Goal: Information Seeking & Learning: Learn about a topic

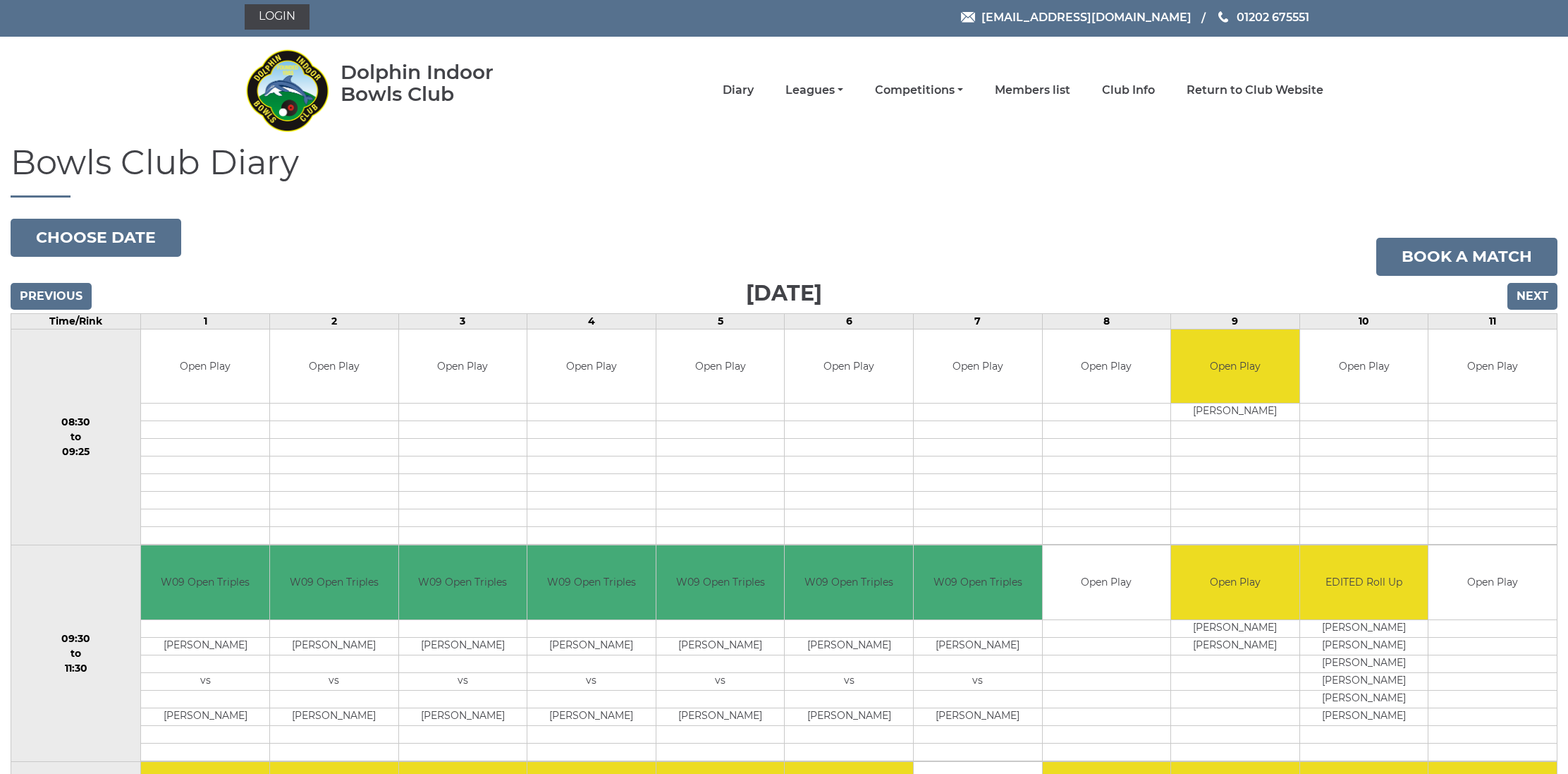
scroll to position [2, 0]
click at [843, 95] on link "Leagues" at bounding box center [814, 91] width 58 height 16
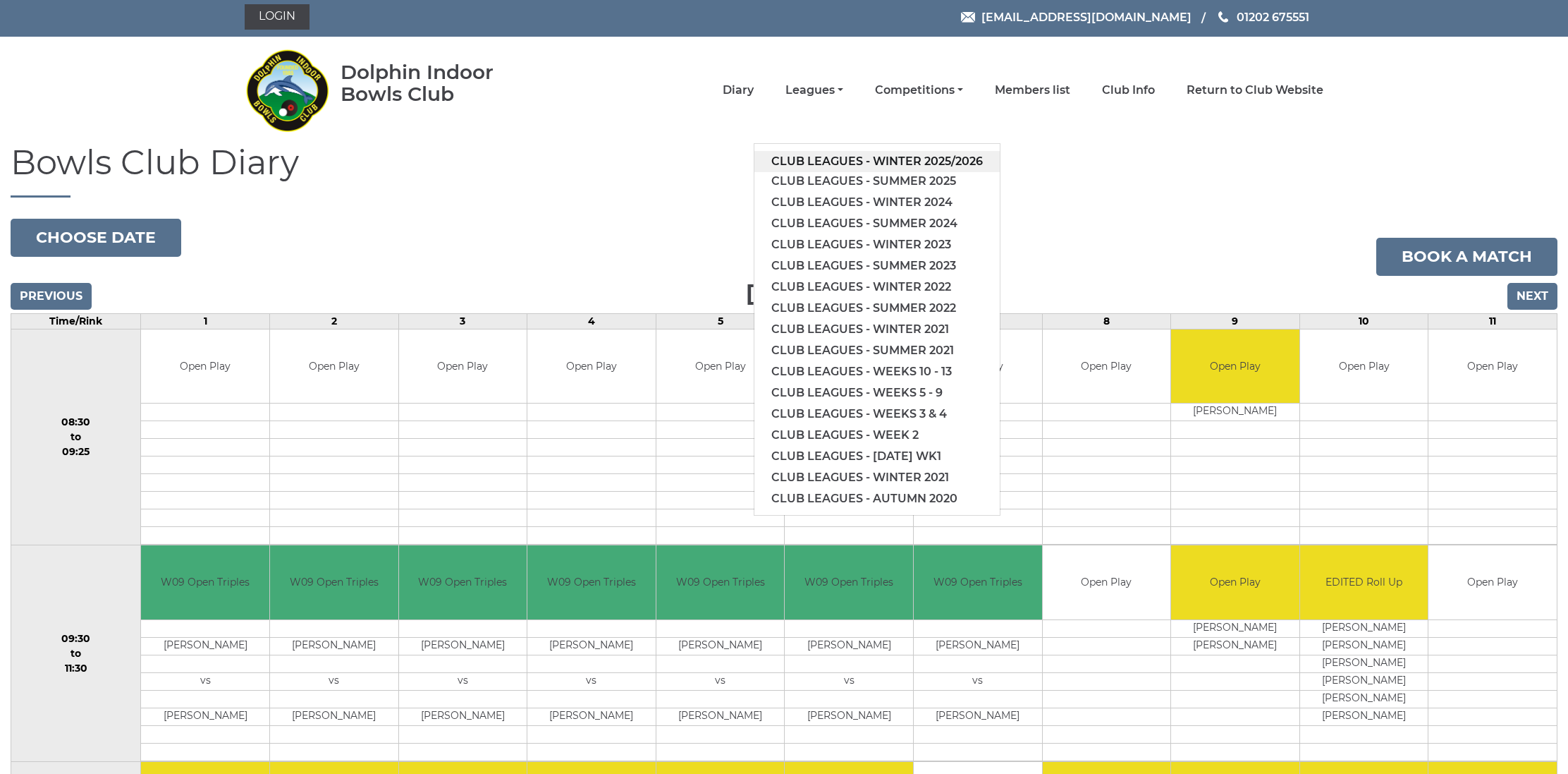
click at [846, 159] on link "Club leagues - Winter 2025/2026" at bounding box center [877, 161] width 245 height 21
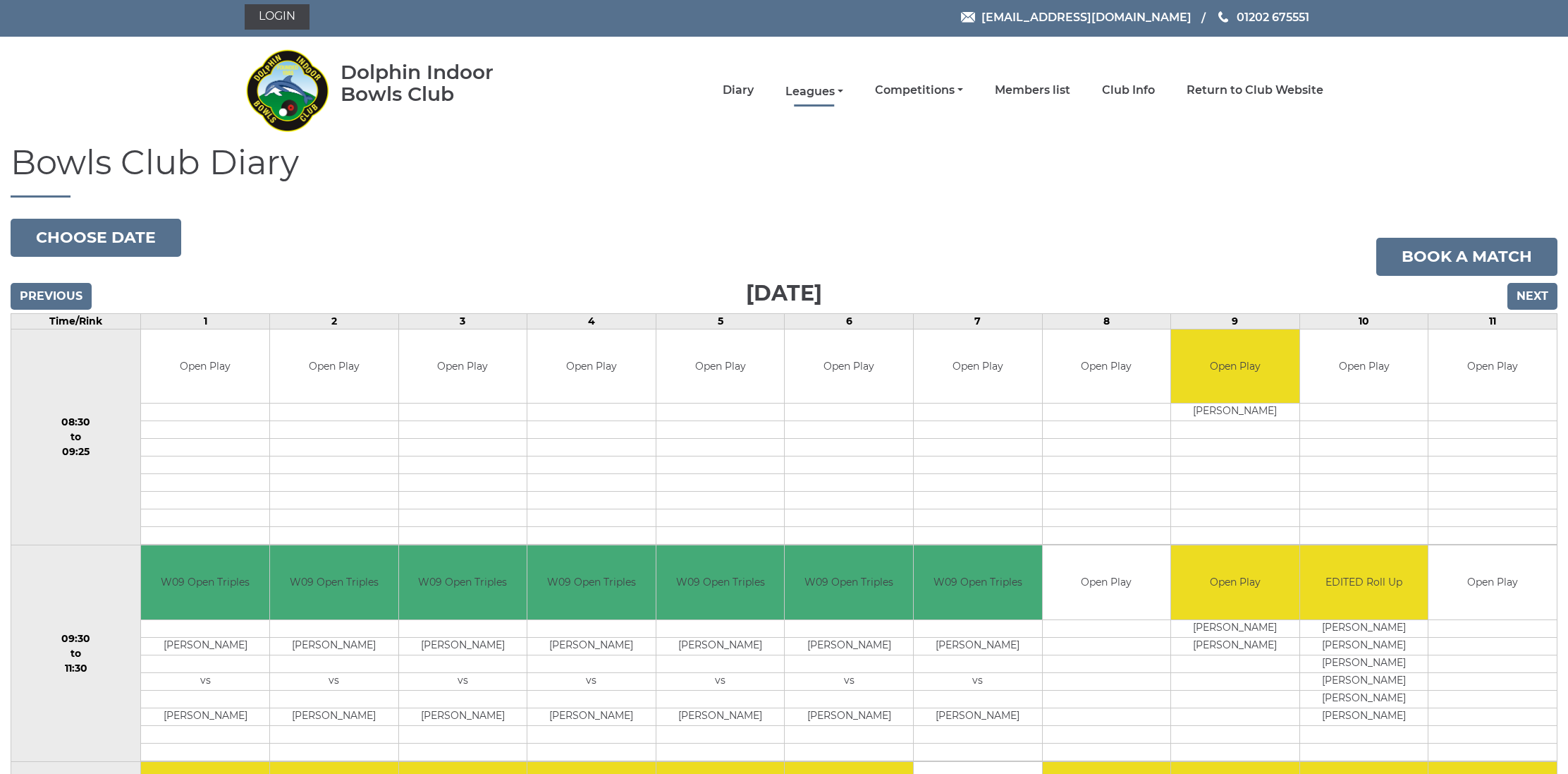
click at [843, 96] on link "Leagues" at bounding box center [814, 91] width 58 height 16
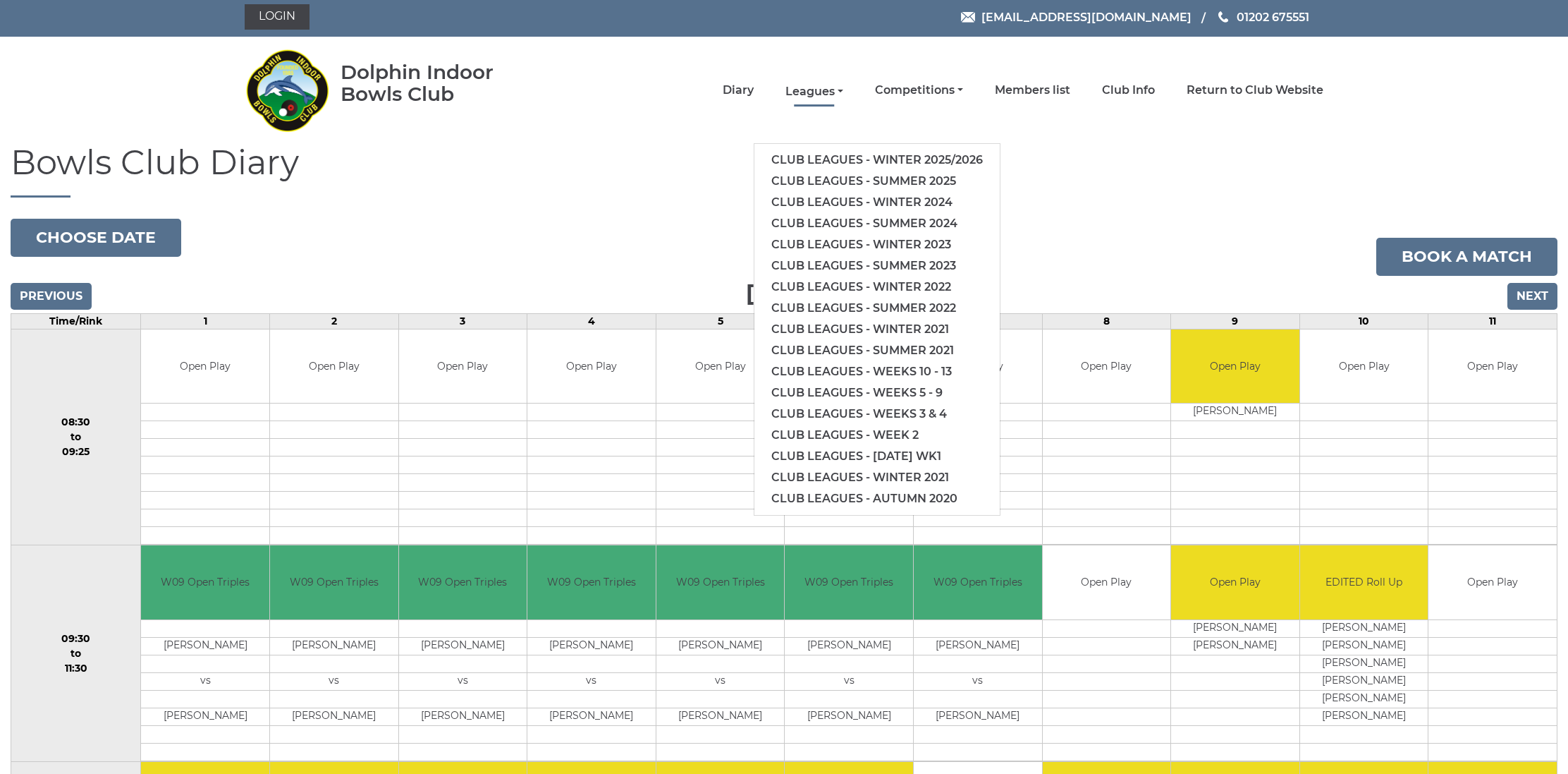
click at [843, 94] on link "Leagues" at bounding box center [814, 91] width 58 height 16
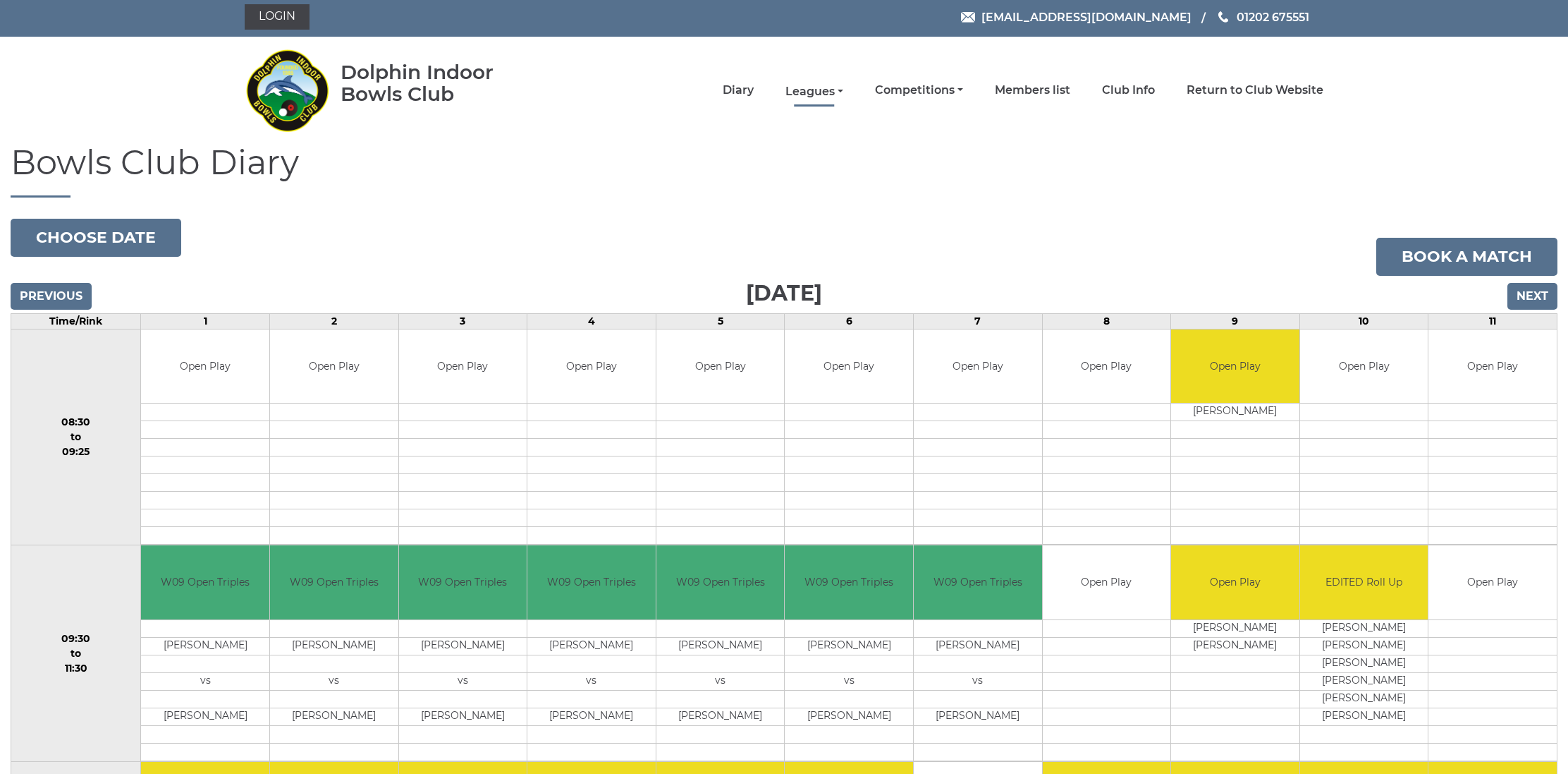
click at [843, 96] on link "Leagues" at bounding box center [814, 91] width 58 height 16
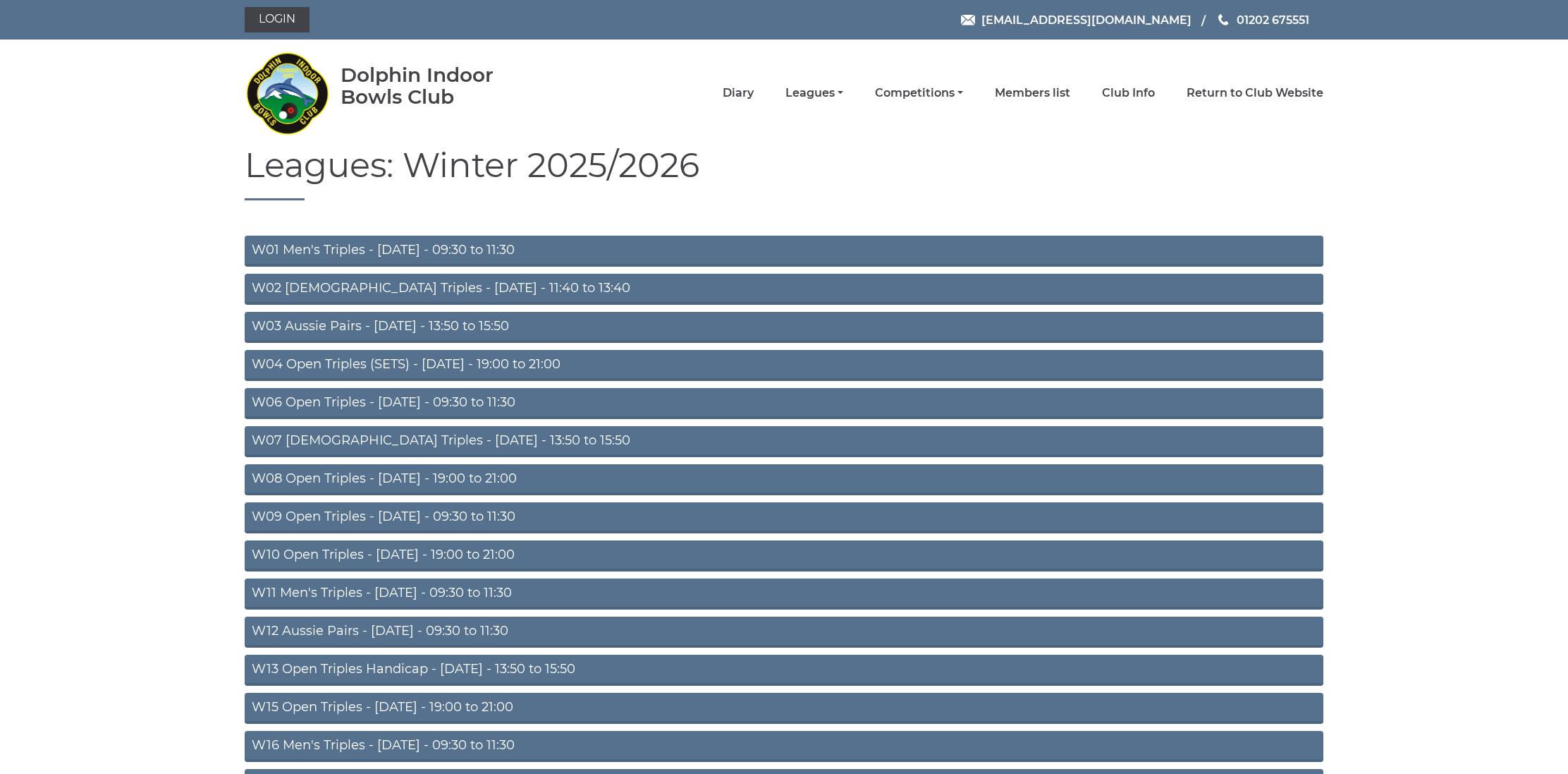
click at [372, 506] on link "W09 Open Triples - [DATE] - 09:30 to 11:30" at bounding box center [784, 517] width 1079 height 31
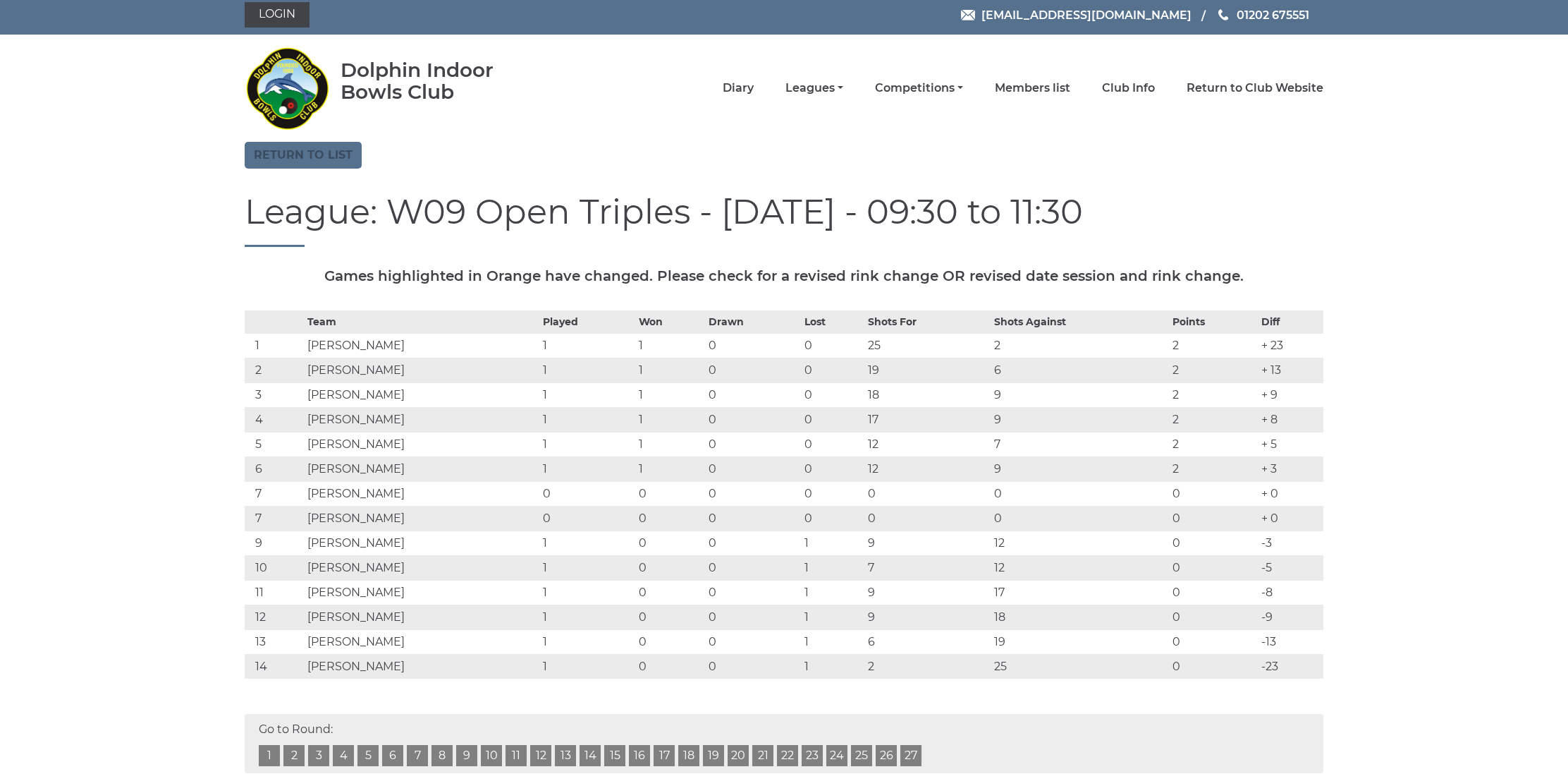
scroll to position [5, 0]
click at [291, 154] on link "Return to list" at bounding box center [302, 155] width 117 height 27
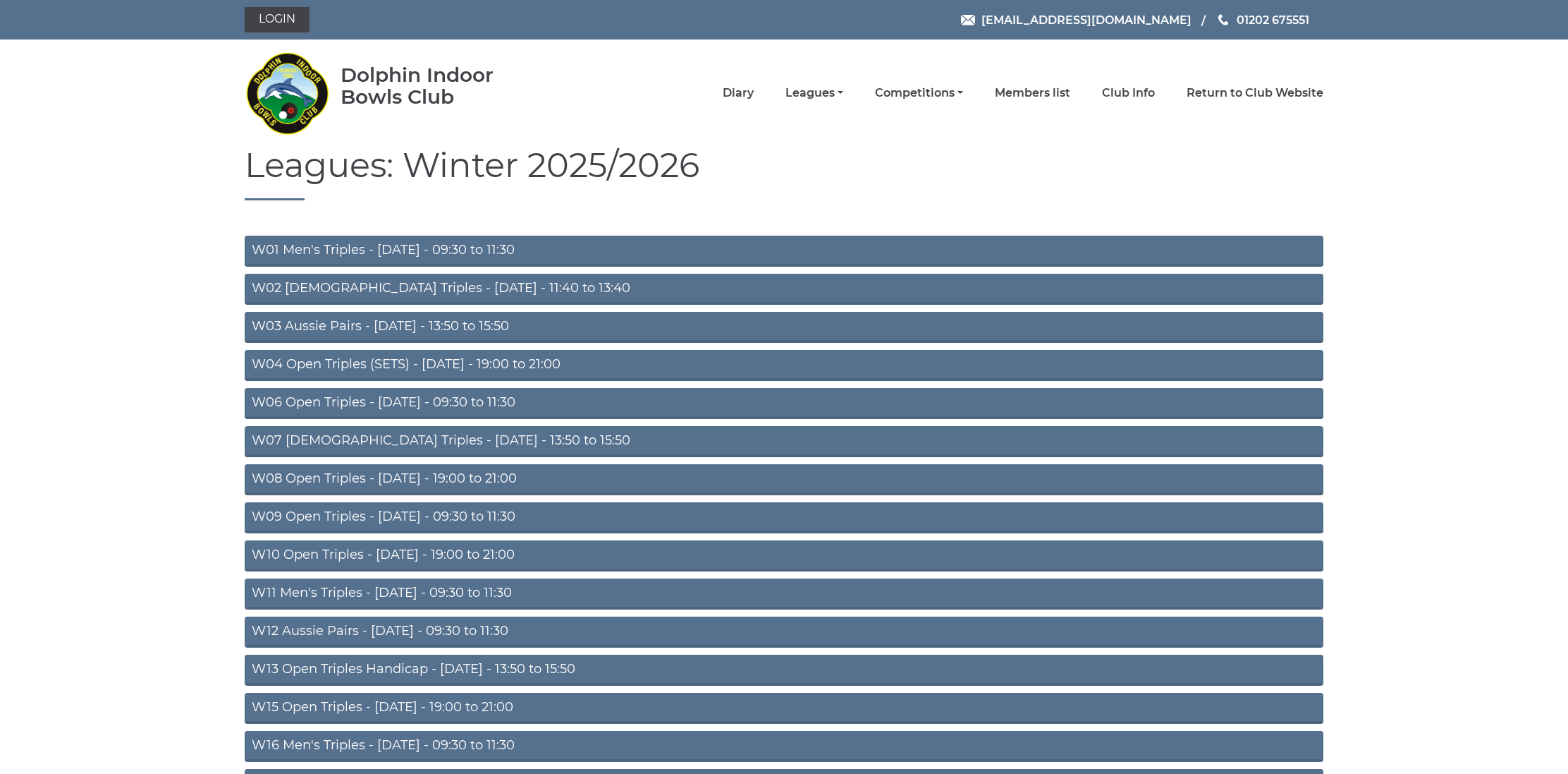
click at [345, 622] on link "W12 Aussie Pairs - Thursday - 09:30 to 11:30" at bounding box center [784, 631] width 1079 height 31
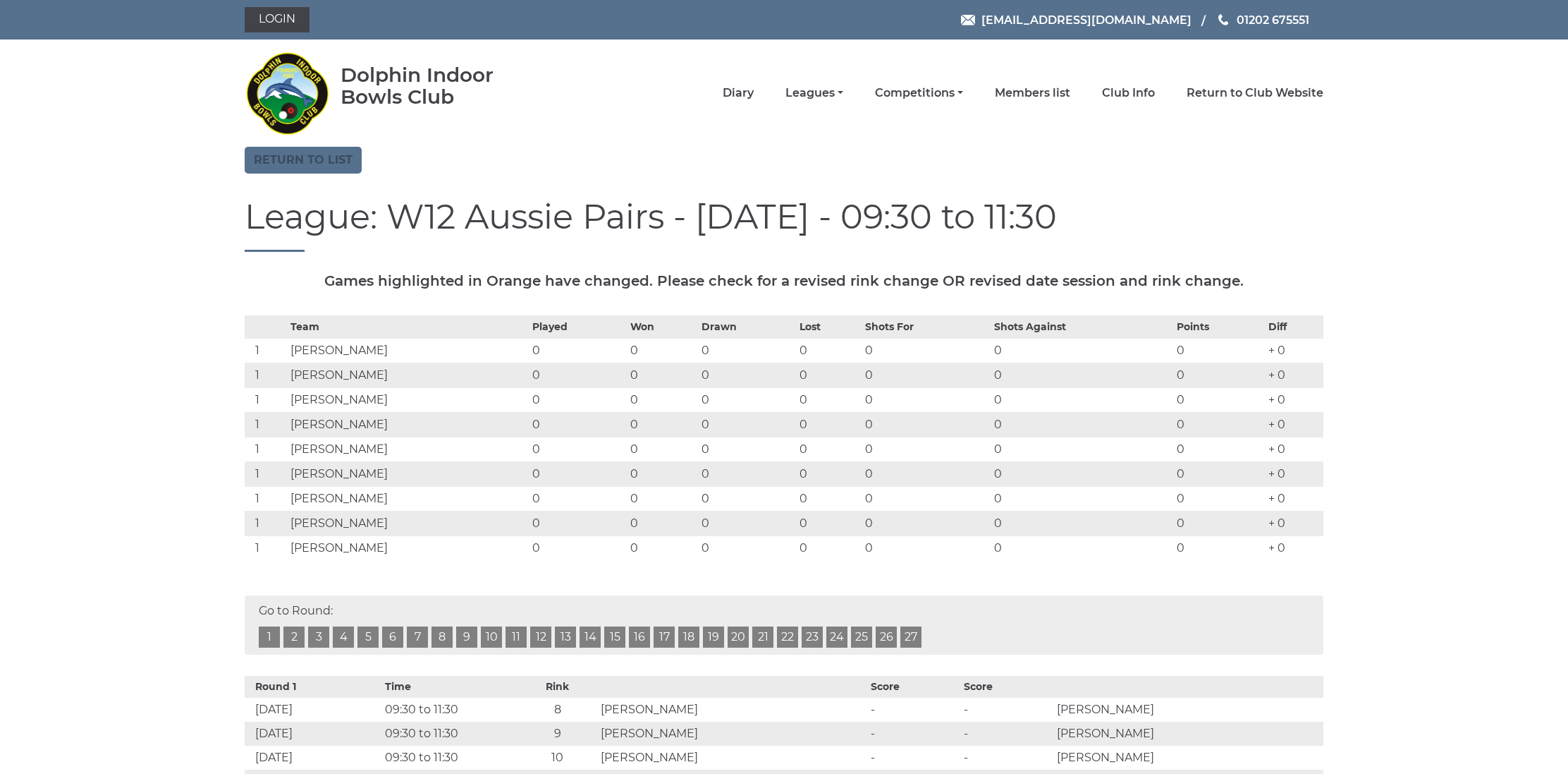
click at [335, 164] on link "Return to list" at bounding box center [302, 160] width 117 height 27
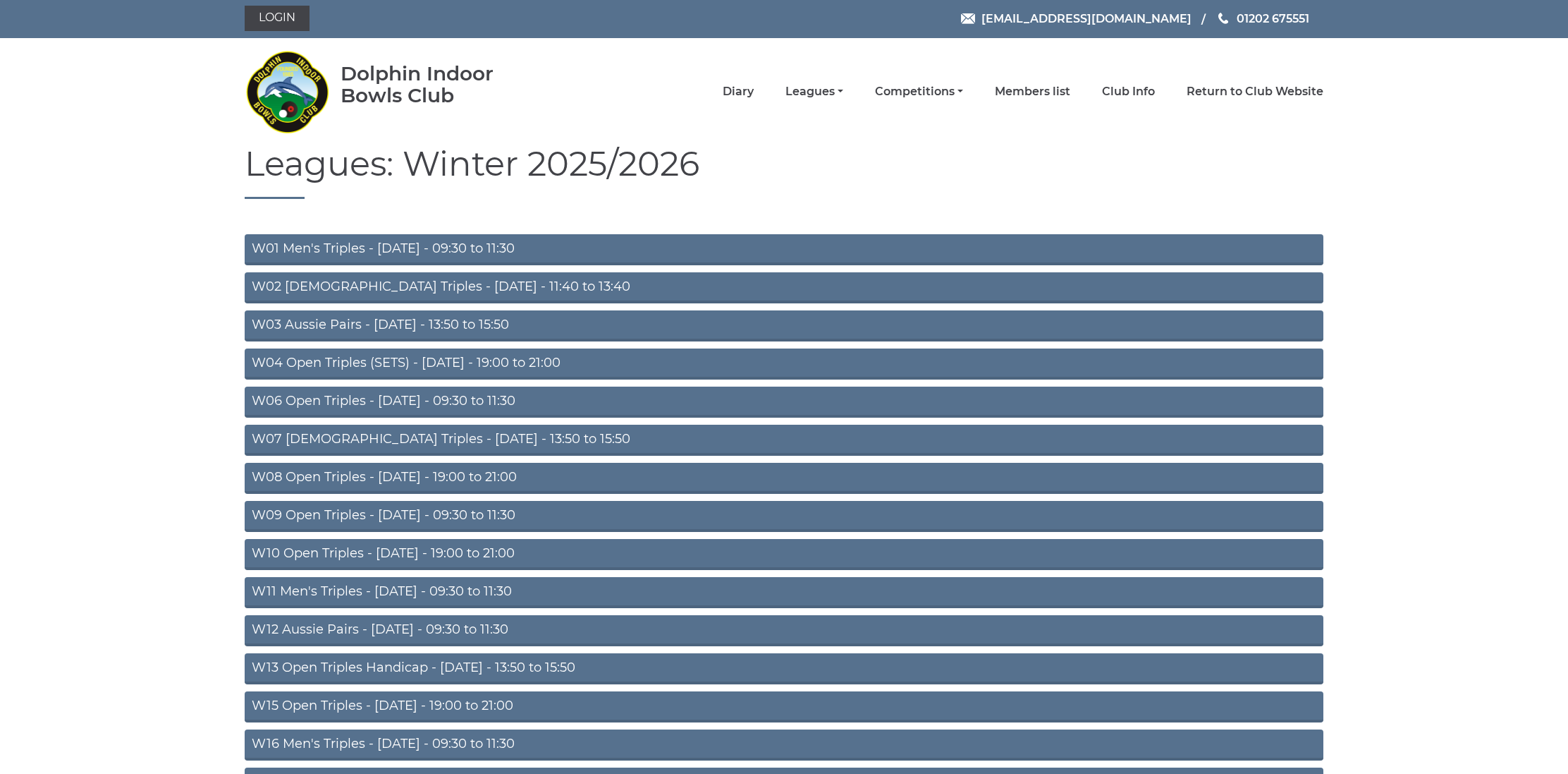
scroll to position [2, 0]
click at [342, 595] on link "W11 Men's Triples - Thursday - 09:30 to 11:30" at bounding box center [784, 592] width 1079 height 31
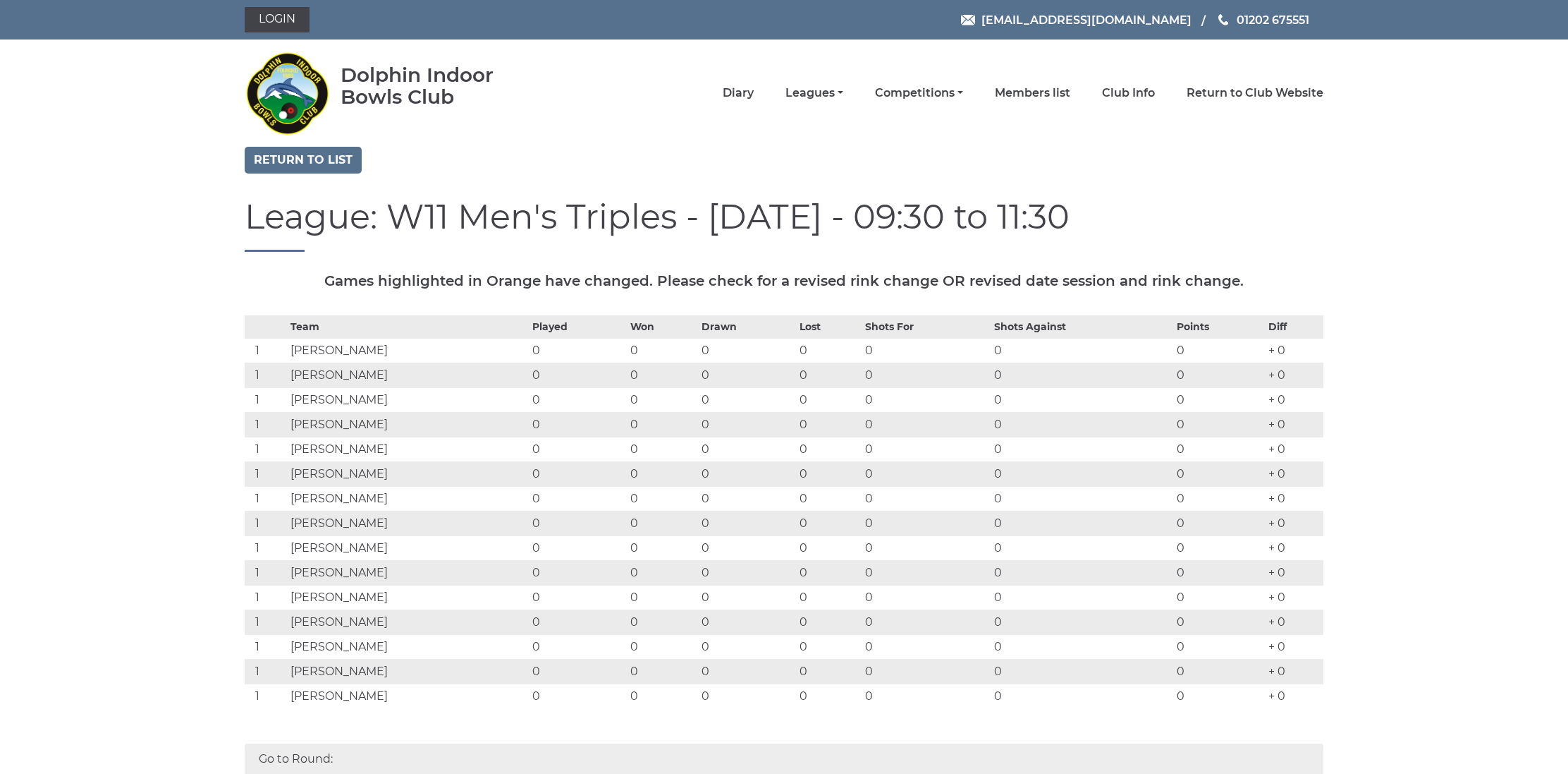
click at [342, 595] on td "David RICKMAN" at bounding box center [407, 597] width 242 height 25
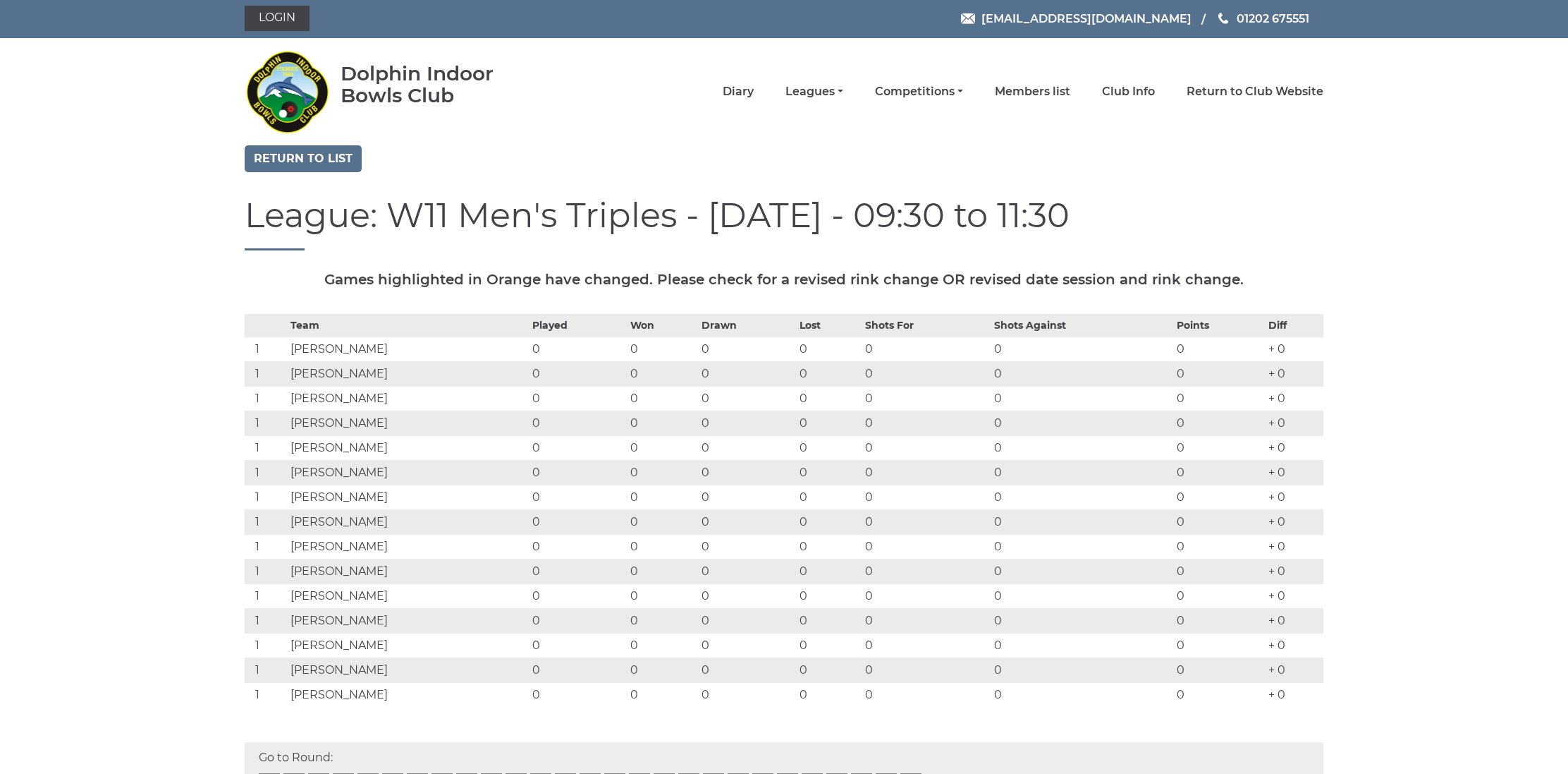
click at [370, 351] on td "Brian LEWIS" at bounding box center [407, 349] width 242 height 25
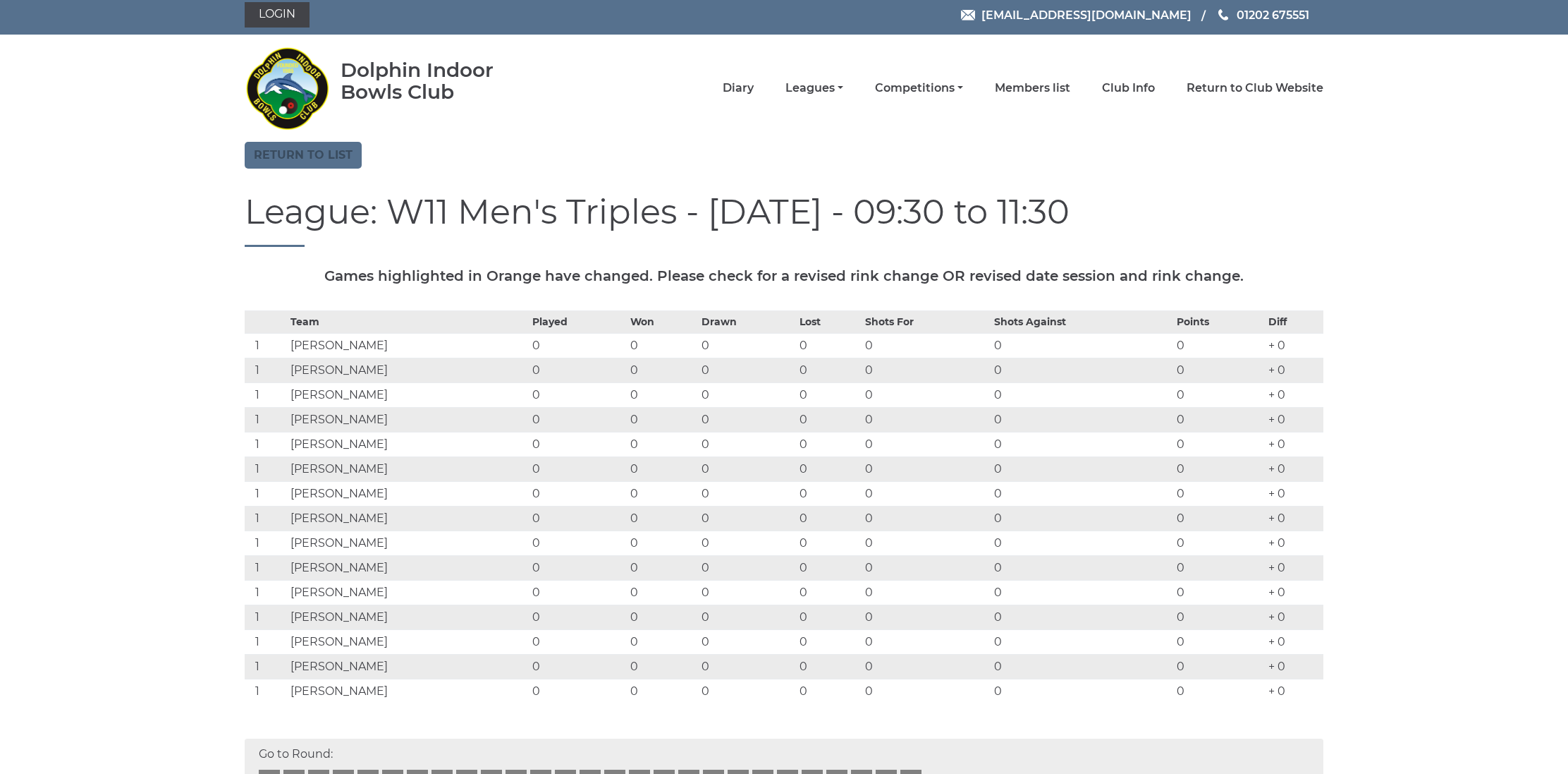
scroll to position [3, 0]
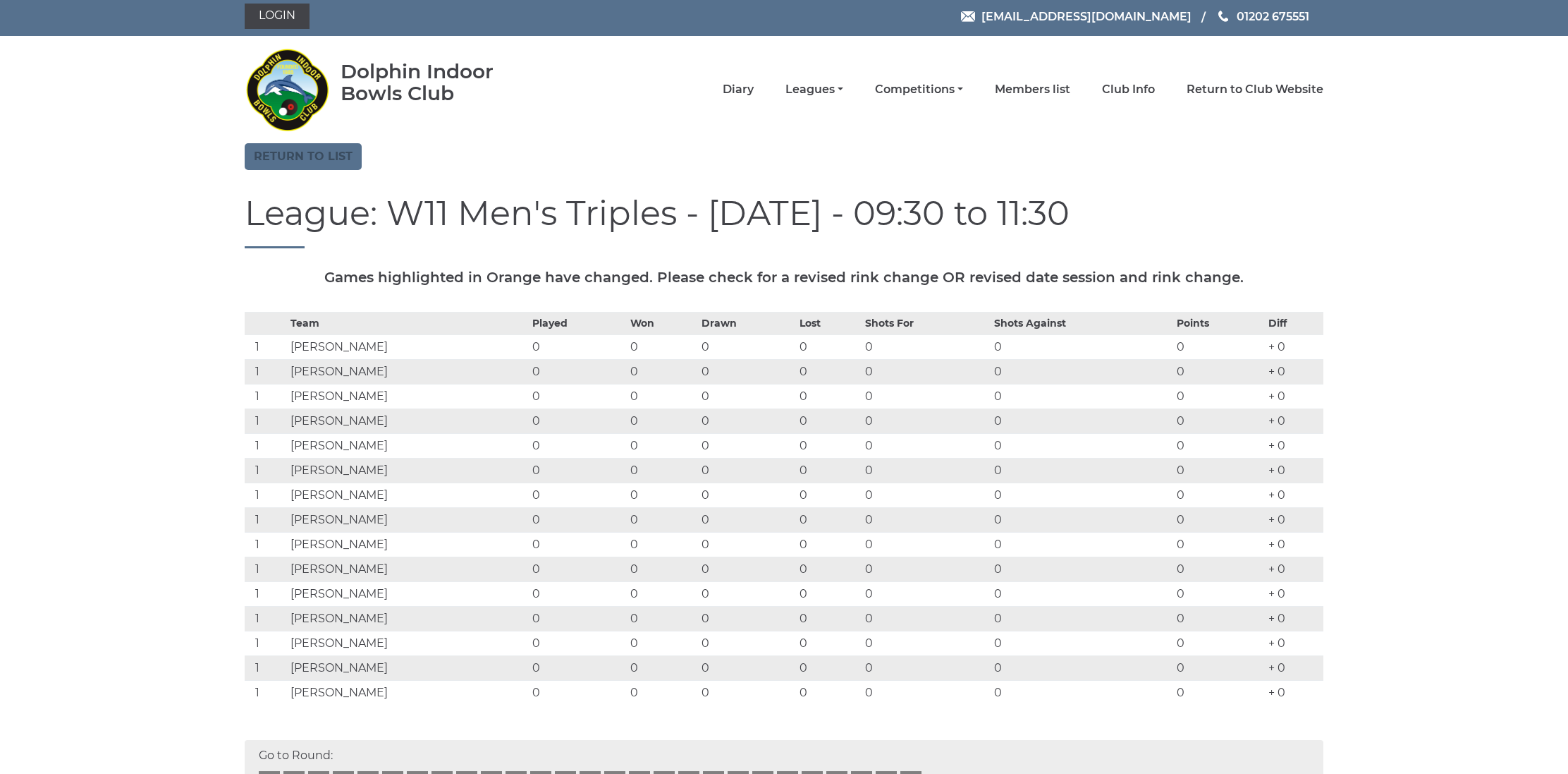
click at [308, 161] on link "Return to list" at bounding box center [302, 156] width 117 height 27
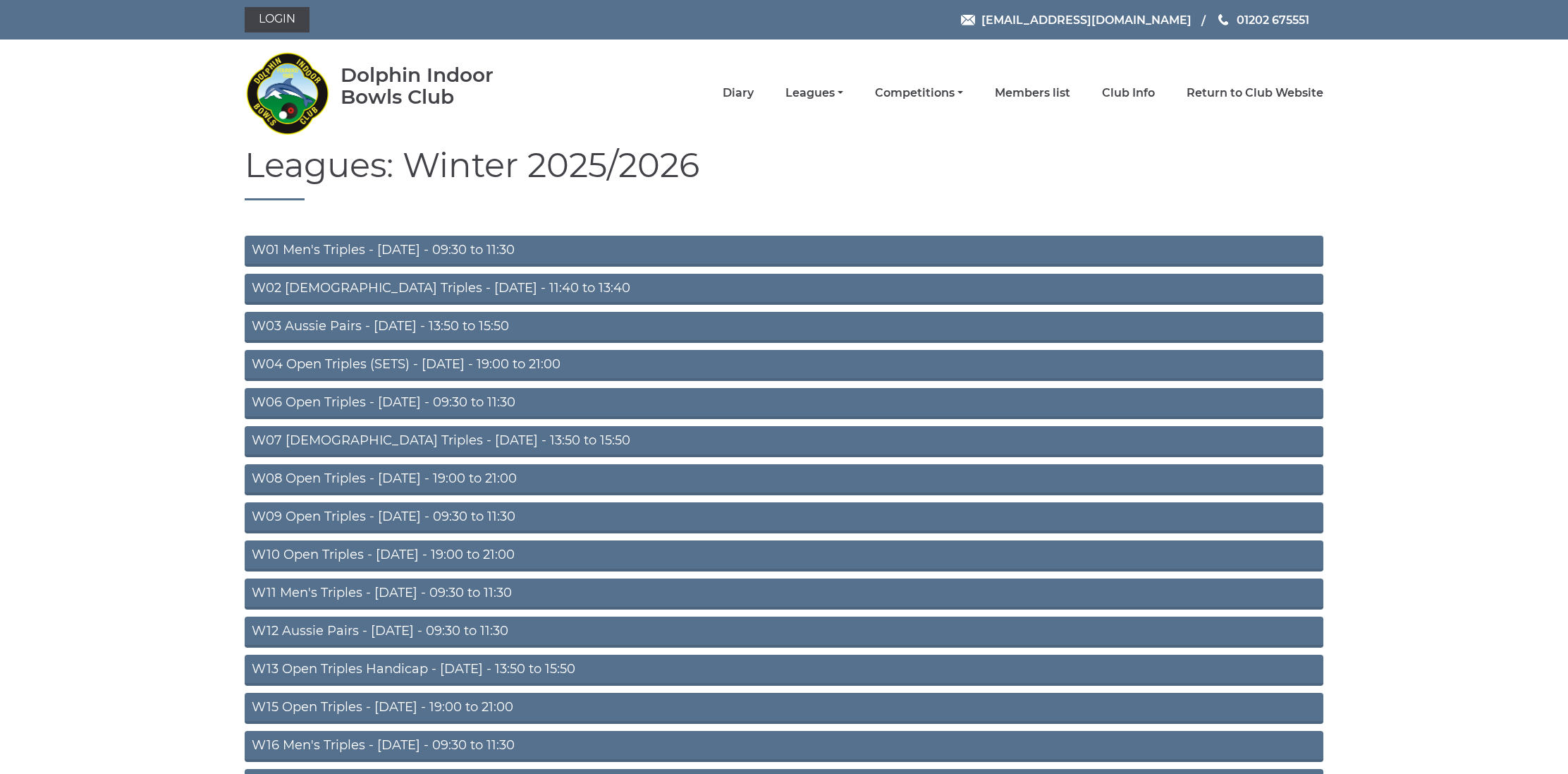
click at [754, 101] on li "Diary" at bounding box center [721, 93] width 62 height 30
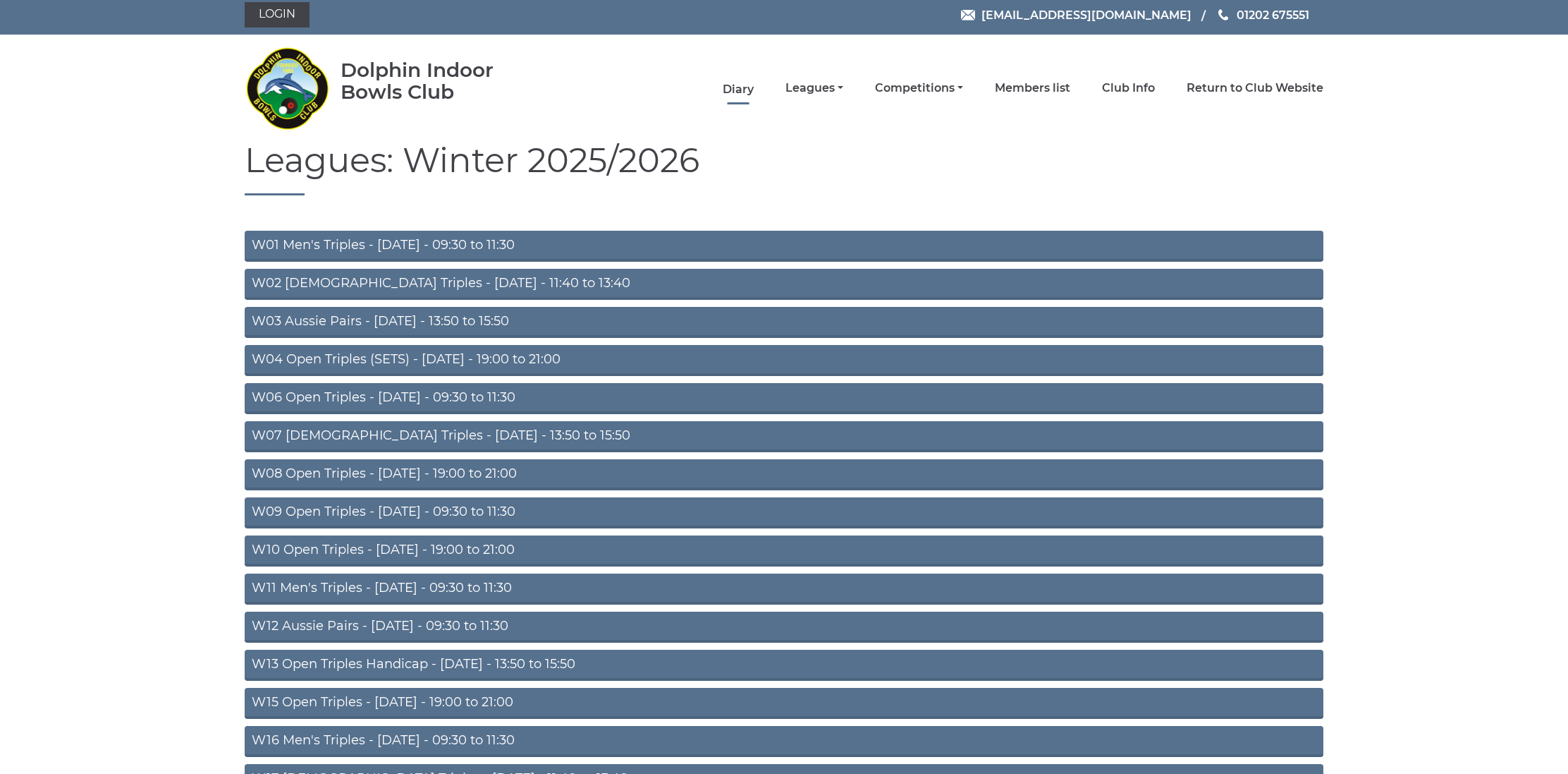
scroll to position [2, 0]
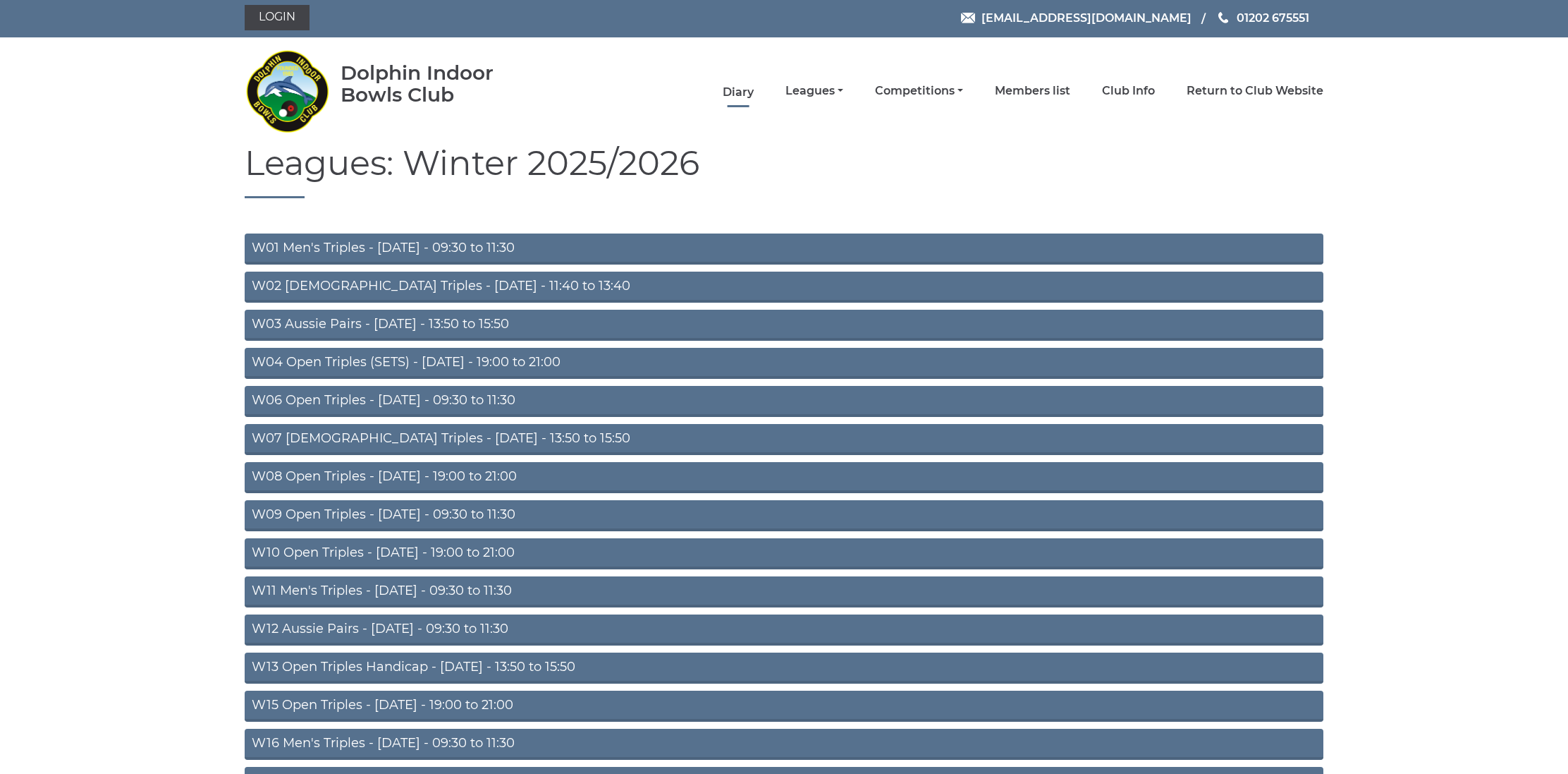
click at [754, 91] on link "Diary" at bounding box center [738, 92] width 31 height 16
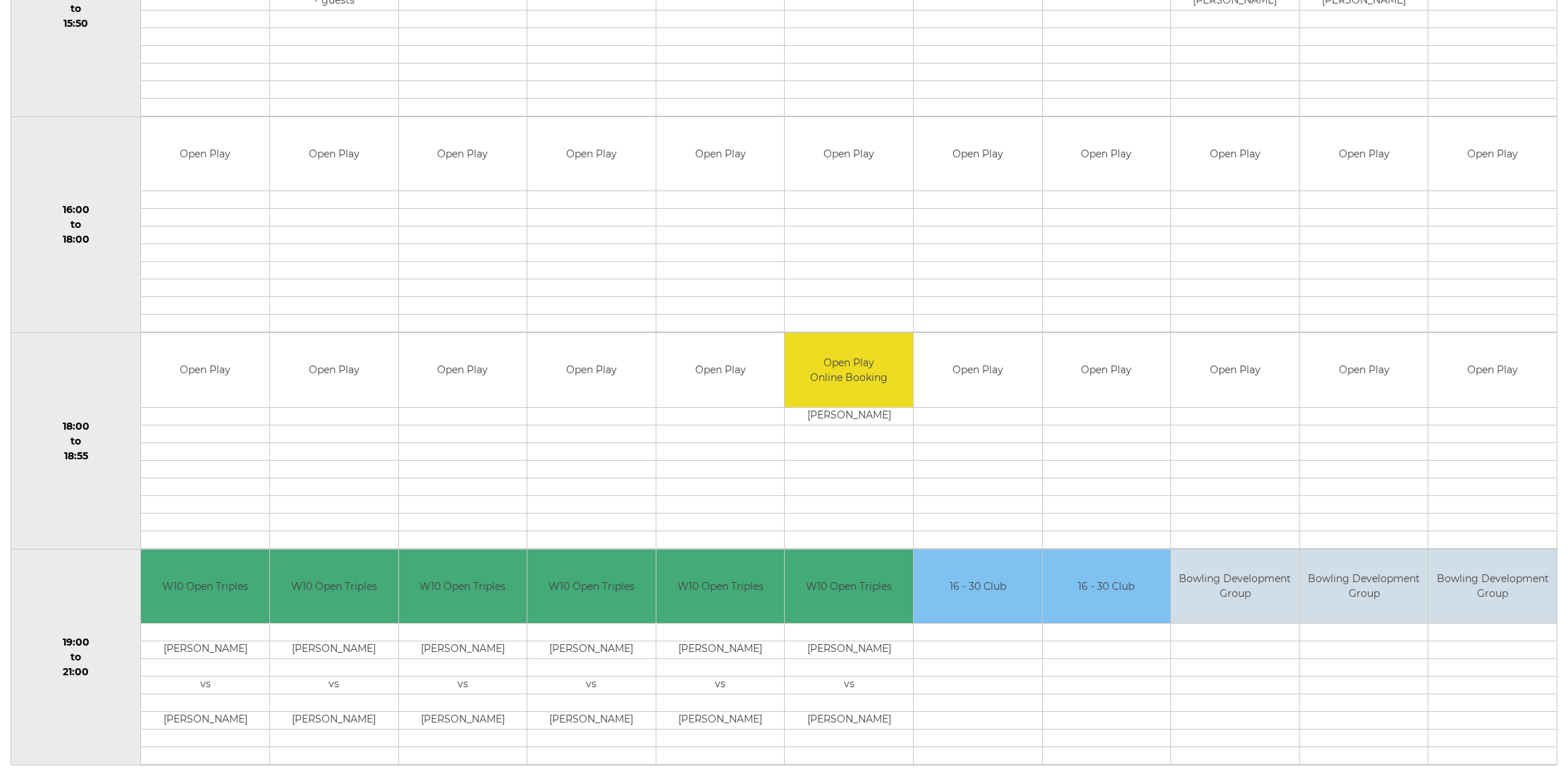
scroll to position [1110, 0]
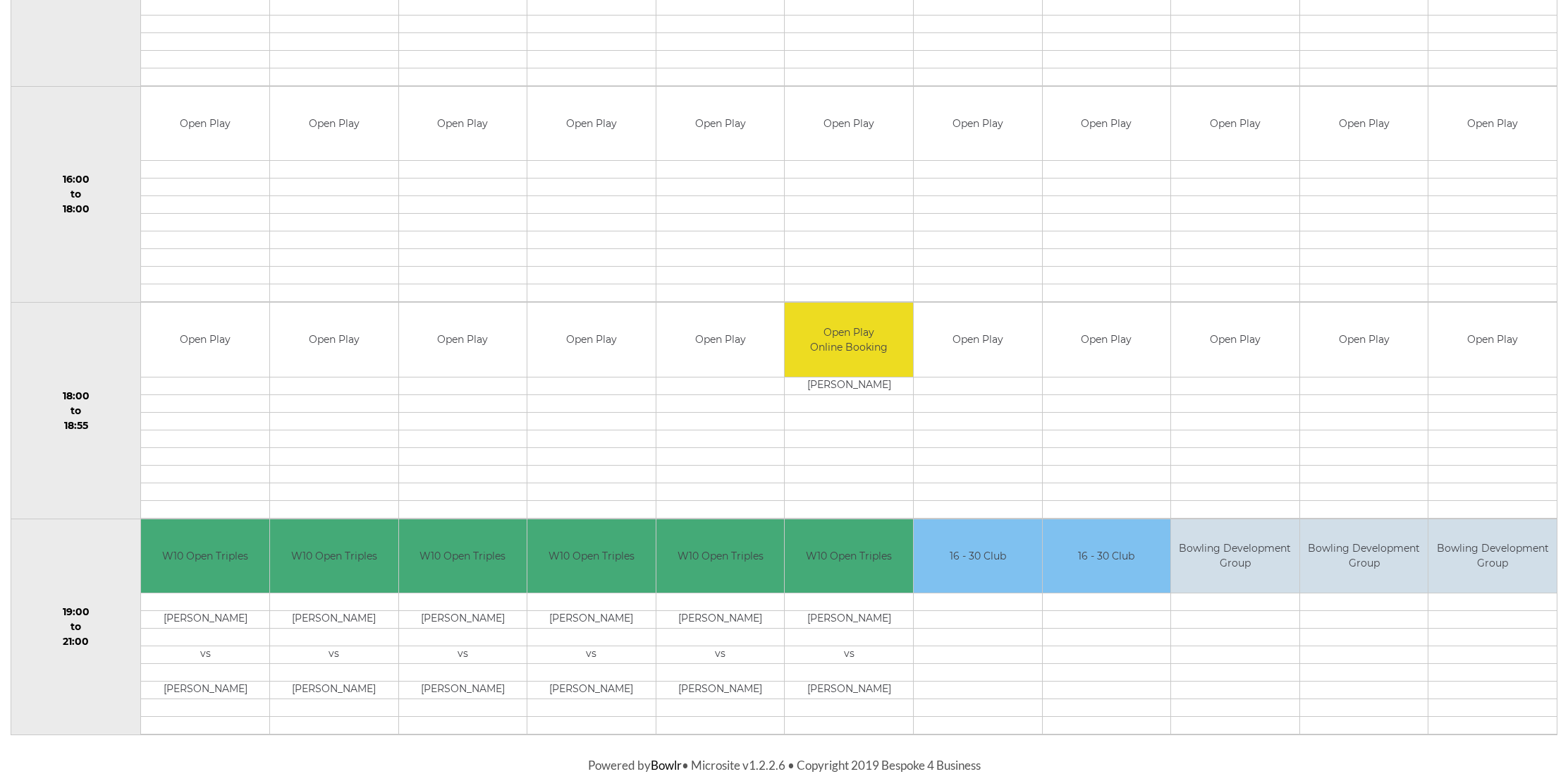
click at [190, 652] on td "vs" at bounding box center [205, 654] width 128 height 17
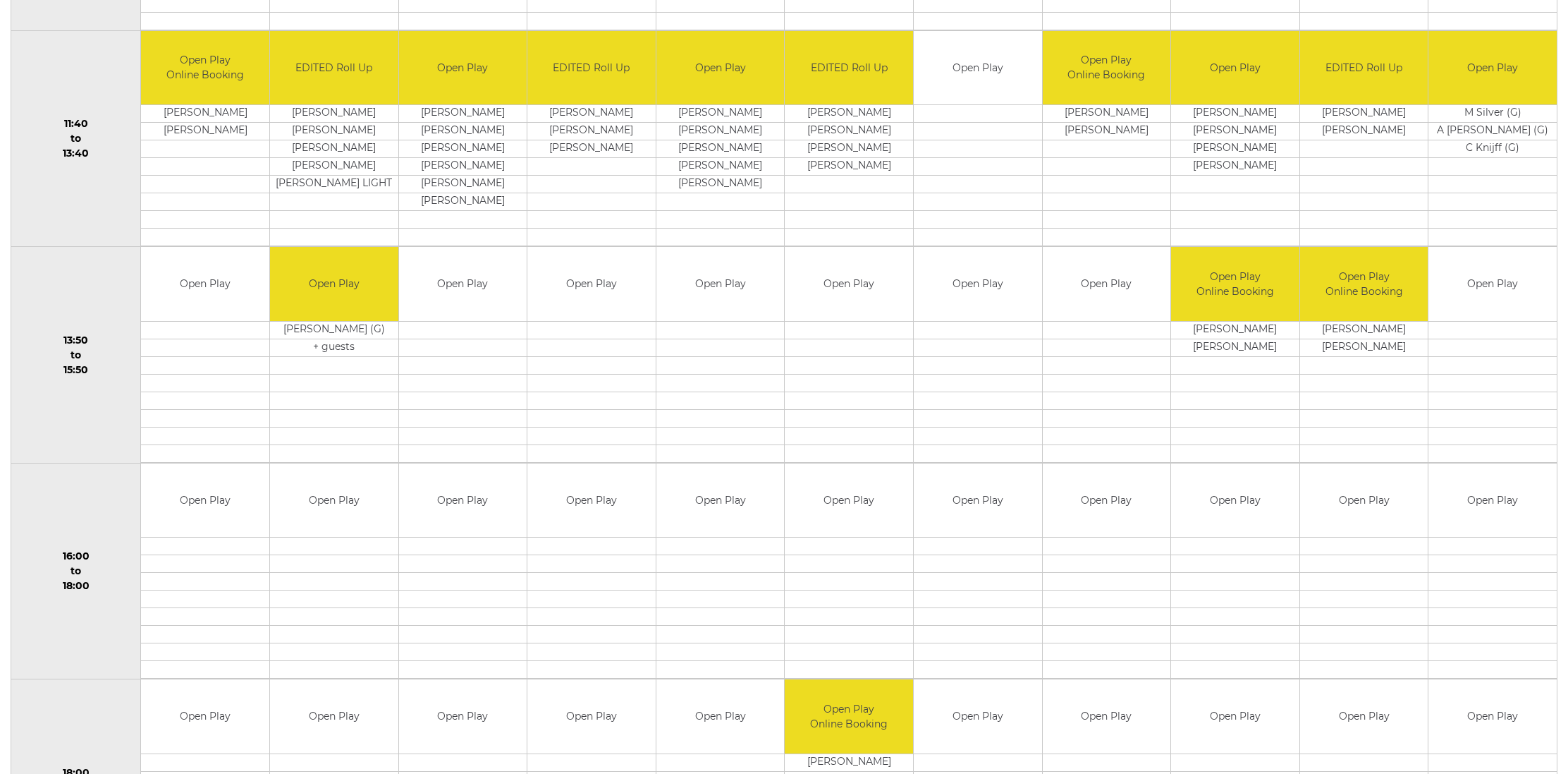
scroll to position [736, 0]
